Goal: Information Seeking & Learning: Learn about a topic

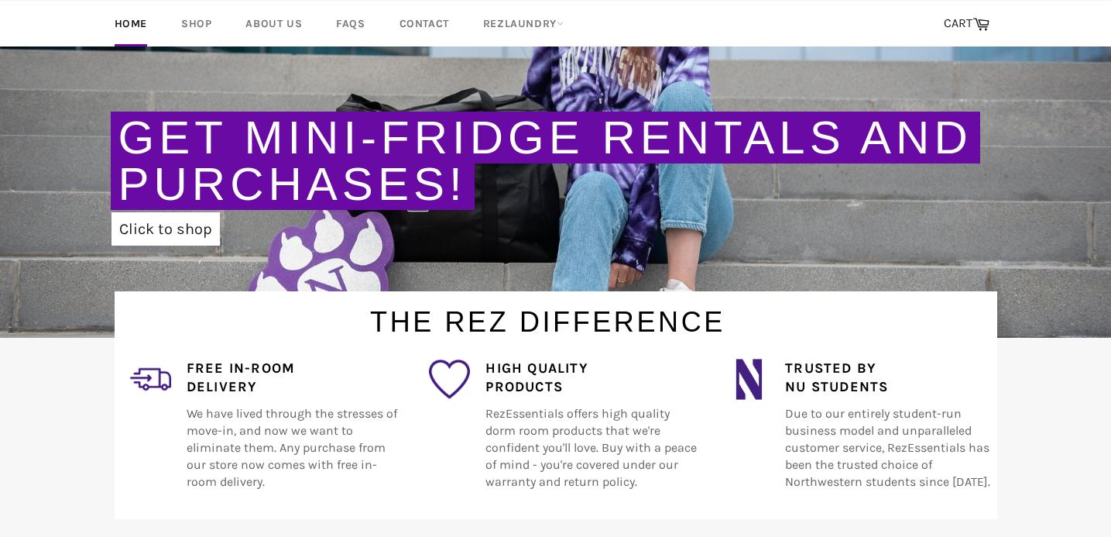
scroll to position [270, 0]
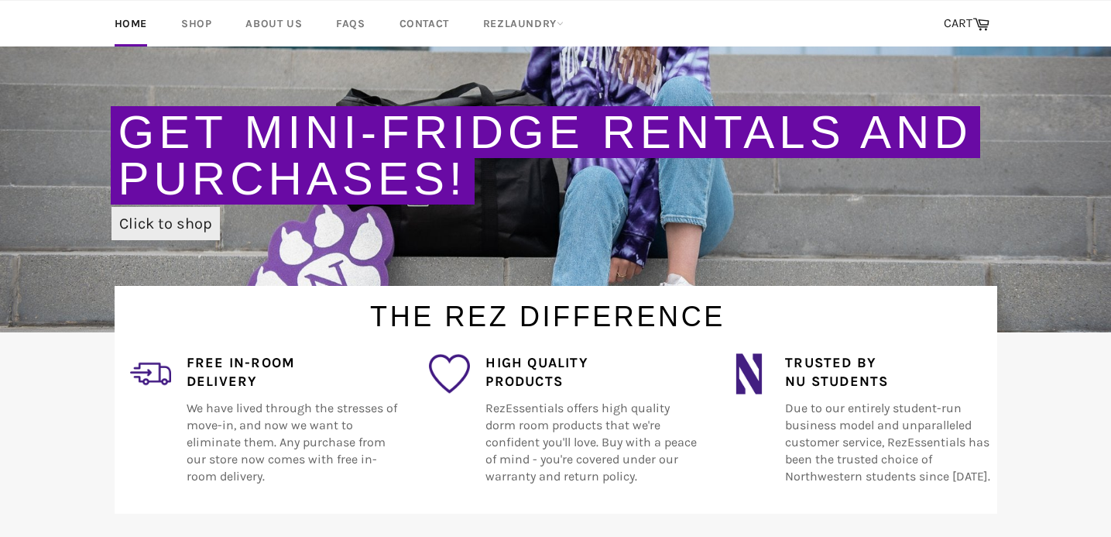
click at [197, 218] on link "Click to shop" at bounding box center [165, 223] width 108 height 33
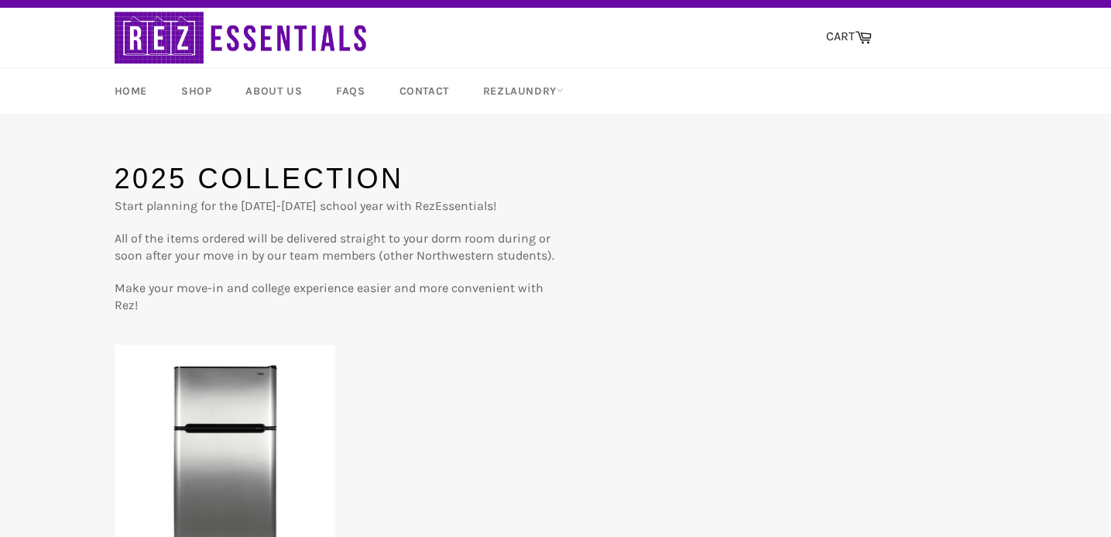
scroll to position [29, 0]
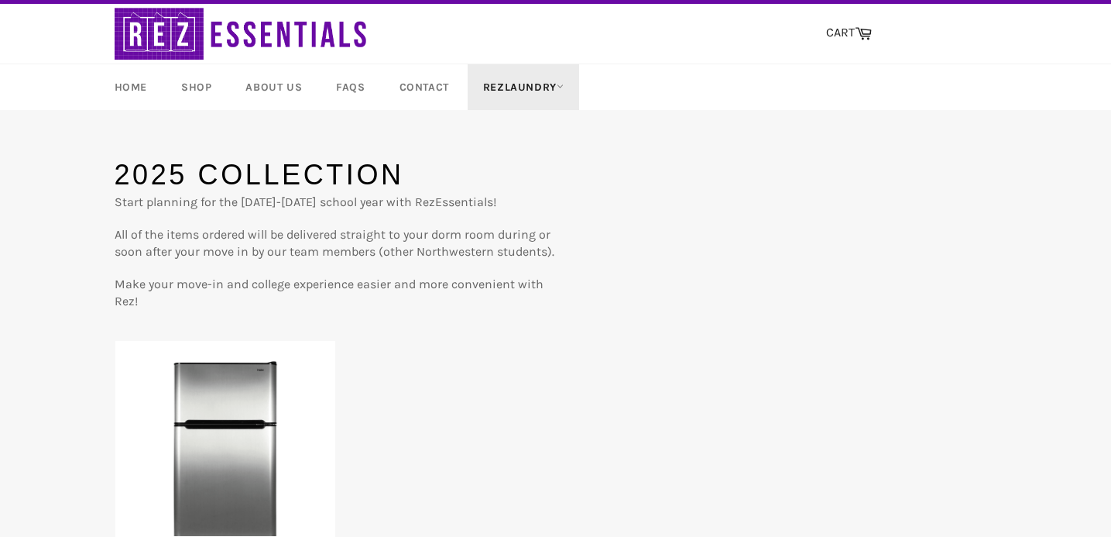
click at [555, 89] on link "RezLaundry" at bounding box center [523, 87] width 111 height 46
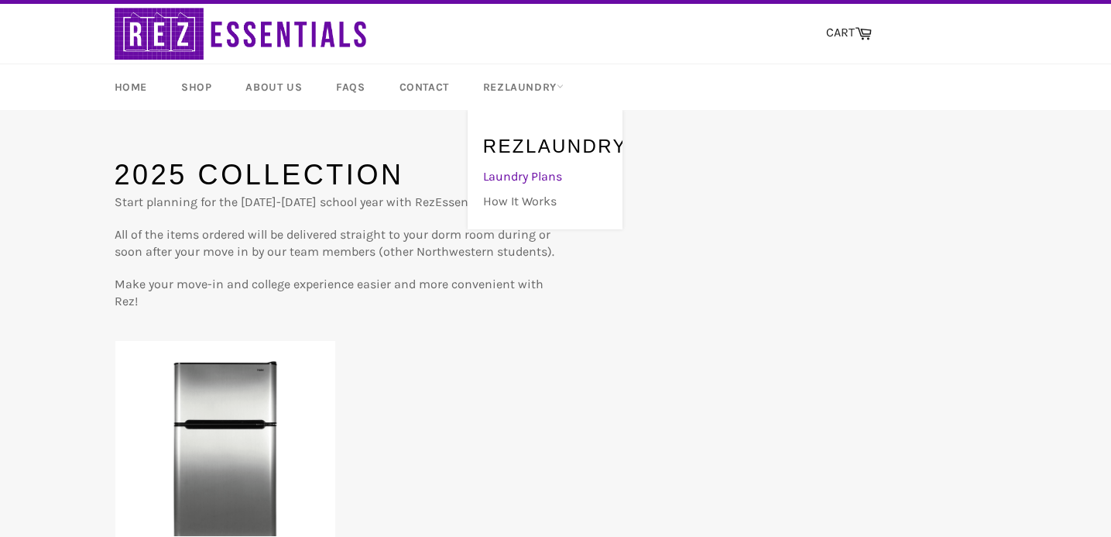
click at [544, 177] on link "Laundry Plans" at bounding box center [541, 176] width 132 height 25
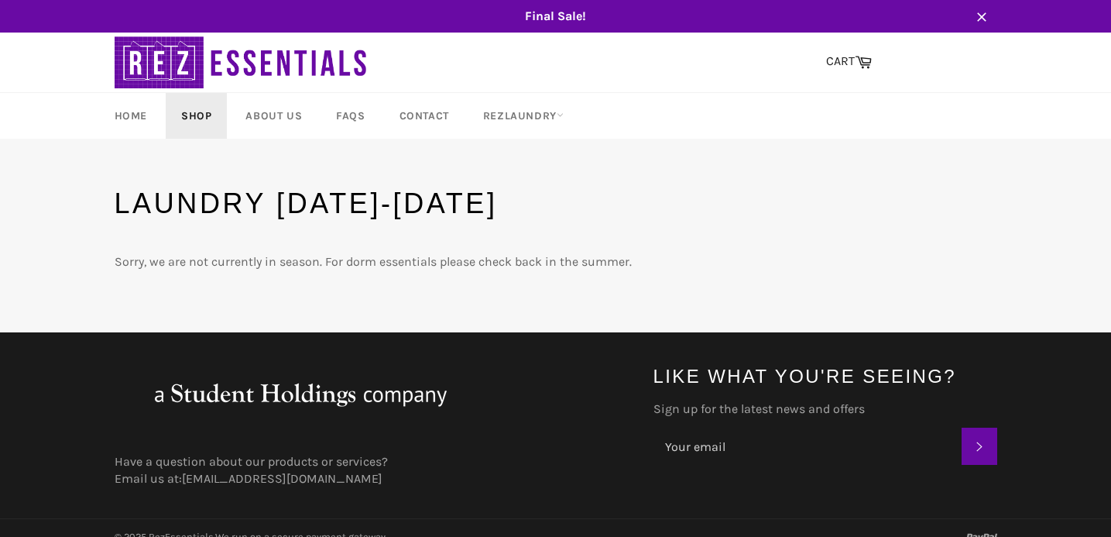
click at [207, 116] on link "Shop" at bounding box center [196, 116] width 61 height 46
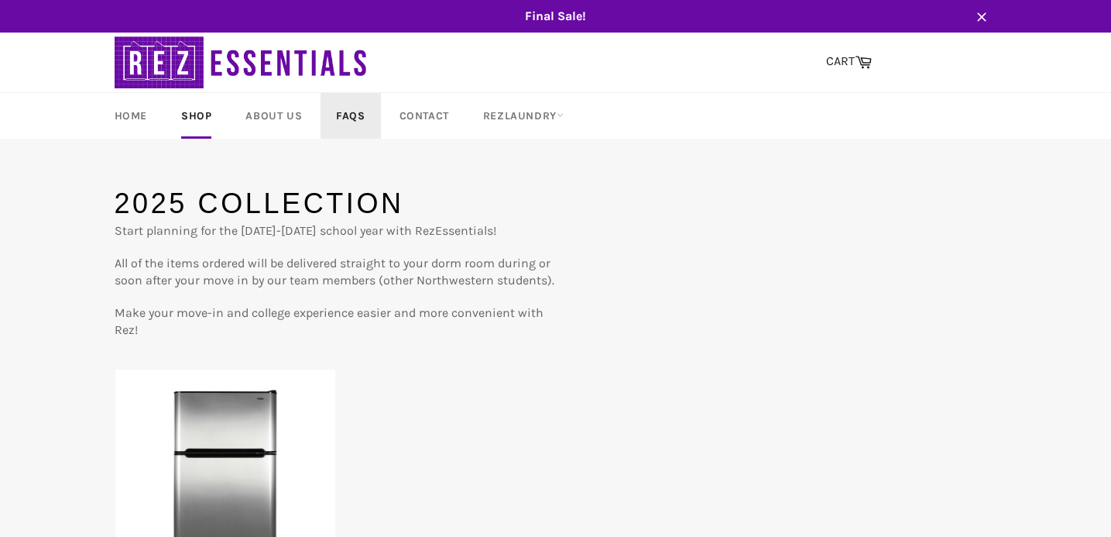
click at [352, 111] on link "FAQs" at bounding box center [351, 116] width 60 height 46
